Goal: Register for event/course

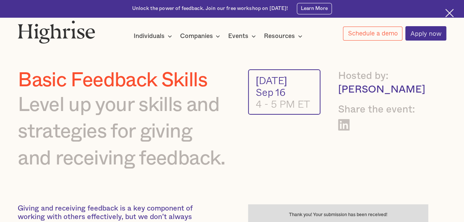
click at [281, 89] on div "16" at bounding box center [280, 92] width 10 height 12
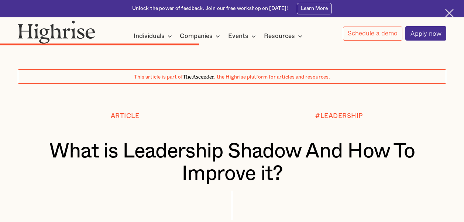
scroll to position [1708, 0]
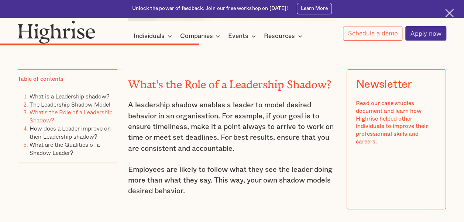
click at [382, 121] on div "Read our case studies document and learn how Highrise helped other individuals …" at bounding box center [396, 123] width 81 height 46
